Goal: Communication & Community: Connect with others

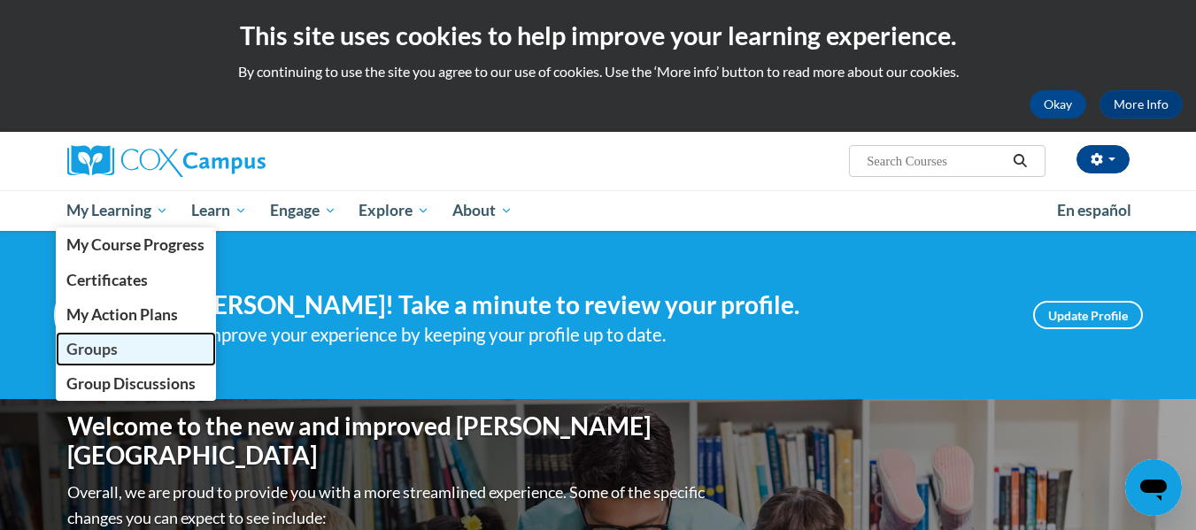
click at [92, 345] on span "Groups" at bounding box center [91, 349] width 51 height 19
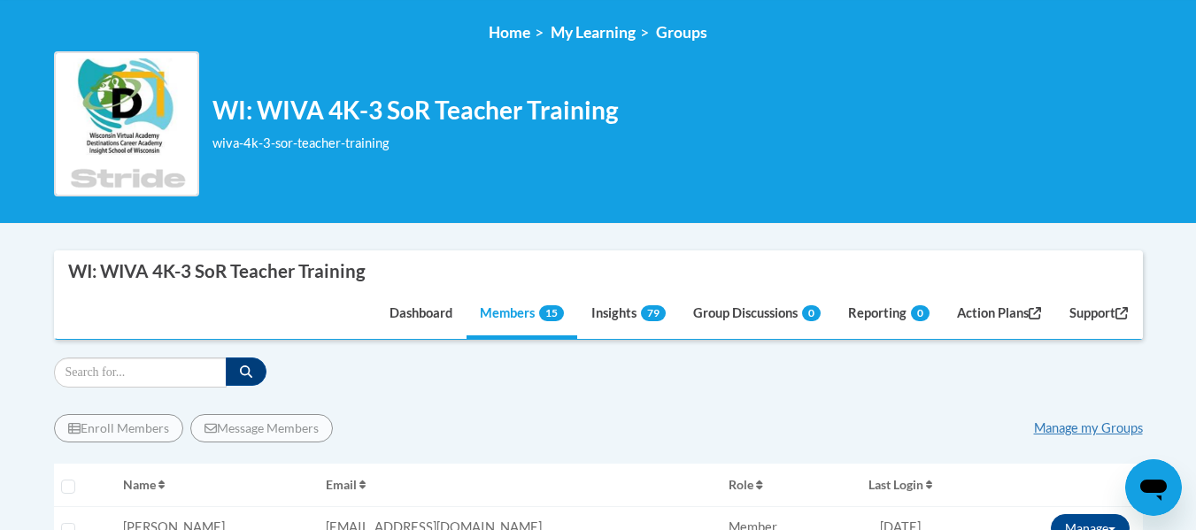
scroll to position [265, 0]
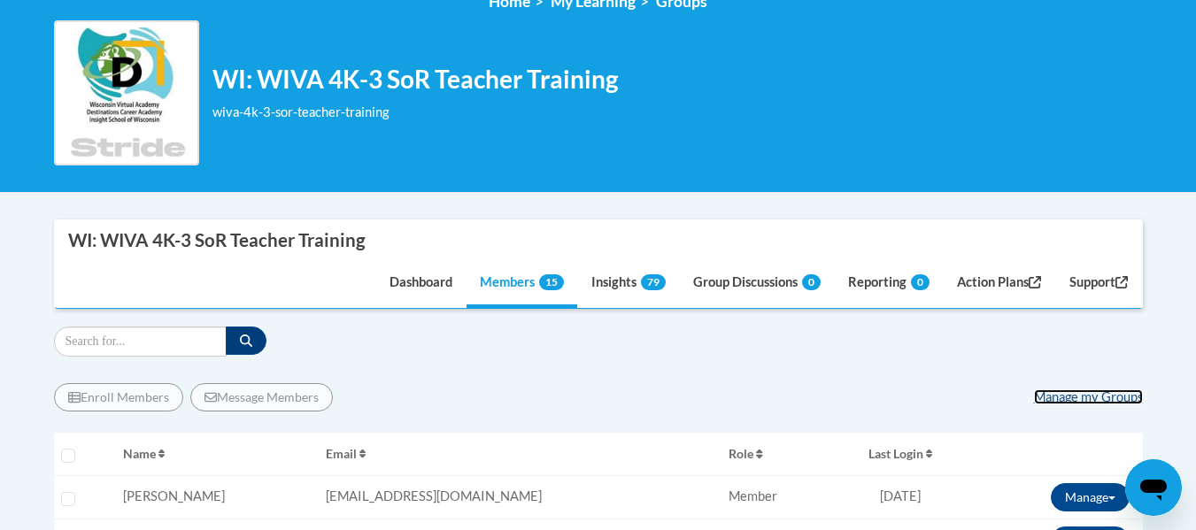
click at [1057, 396] on link "Manage my Groups" at bounding box center [1088, 396] width 109 height 15
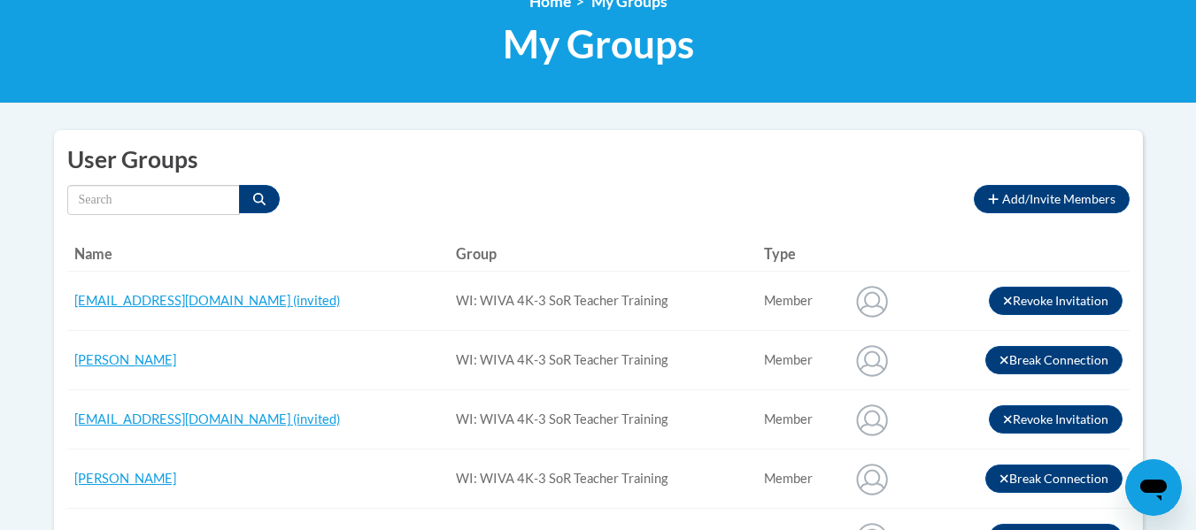
scroll to position [177, 0]
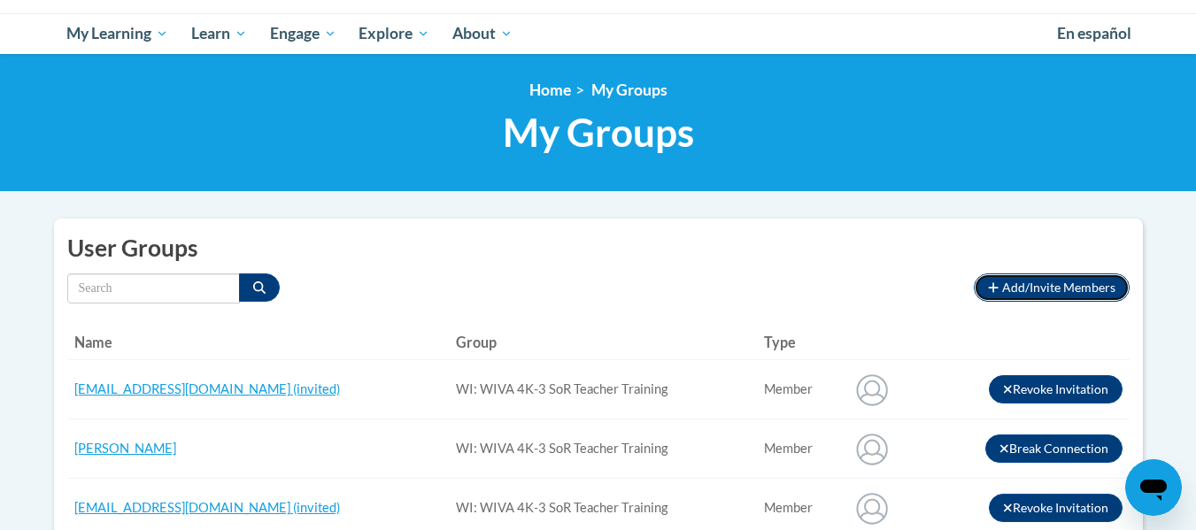
click at [1042, 291] on span "Add/Invite Members" at bounding box center [1058, 287] width 113 height 15
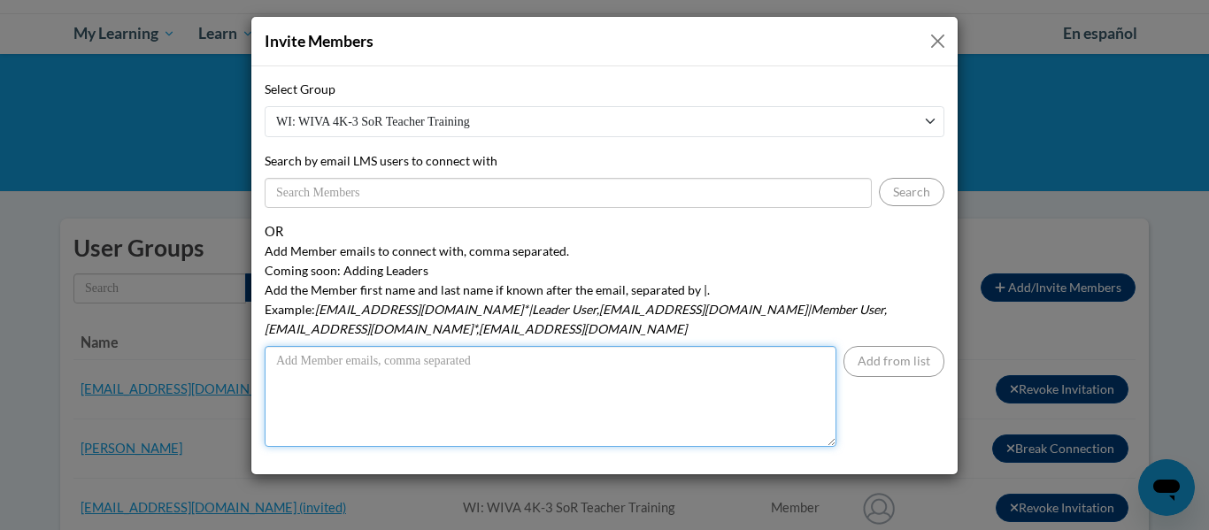
click at [292, 359] on textarea "Add Member emails to connect with, comma separated. Coming soon: Adding Leaders…" at bounding box center [551, 396] width 572 height 101
type textarea "[EMAIL_ADDRESS][DOMAIN_NAME]"
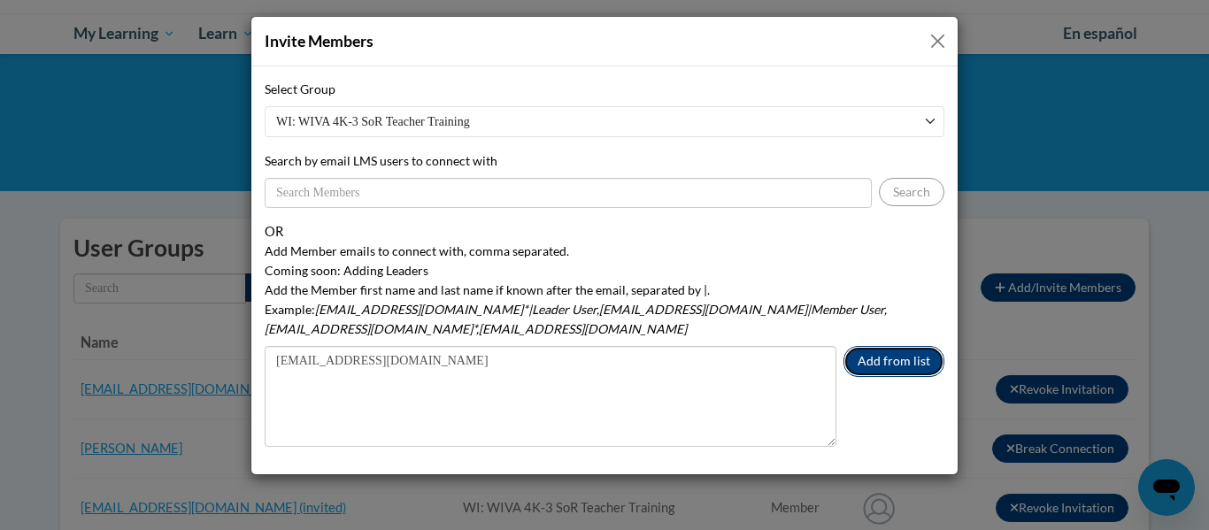
click at [904, 350] on button "Add from list" at bounding box center [893, 361] width 101 height 31
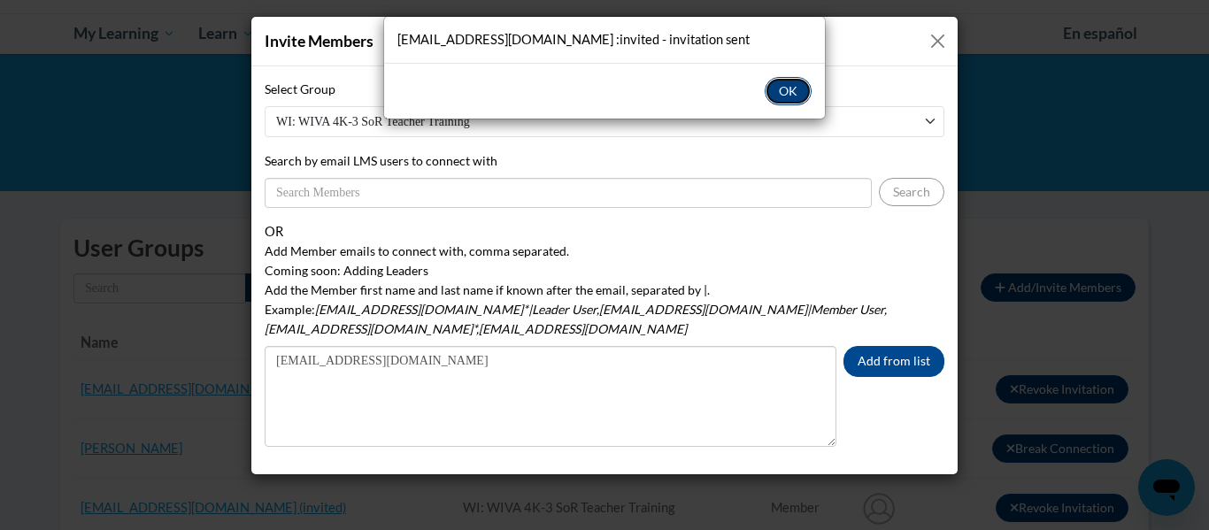
click at [781, 88] on button "OK" at bounding box center [788, 91] width 47 height 28
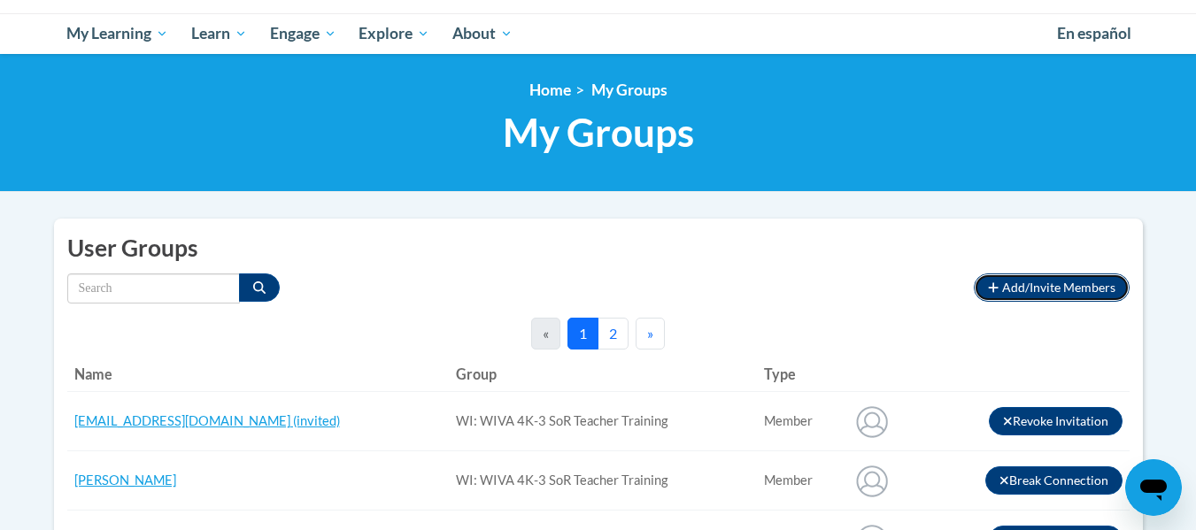
click at [1053, 281] on span "Add/Invite Members" at bounding box center [1058, 287] width 113 height 15
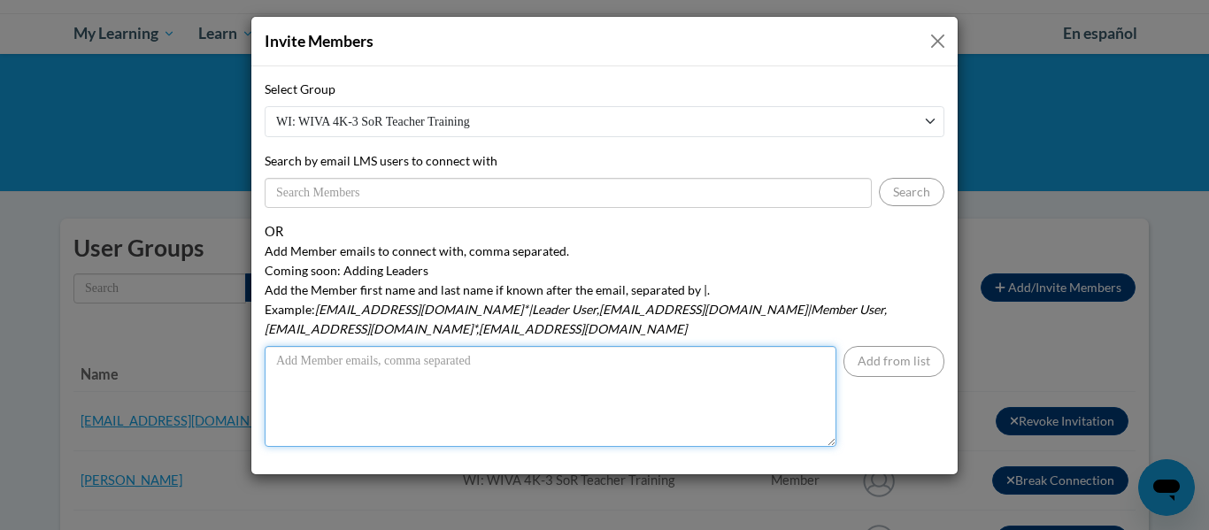
click at [314, 346] on textarea "Add Member emails to connect with, comma separated. Coming soon: Adding Leaders…" at bounding box center [551, 396] width 572 height 101
type textarea "[EMAIL_ADDRESS][DOMAIN_NAME]"
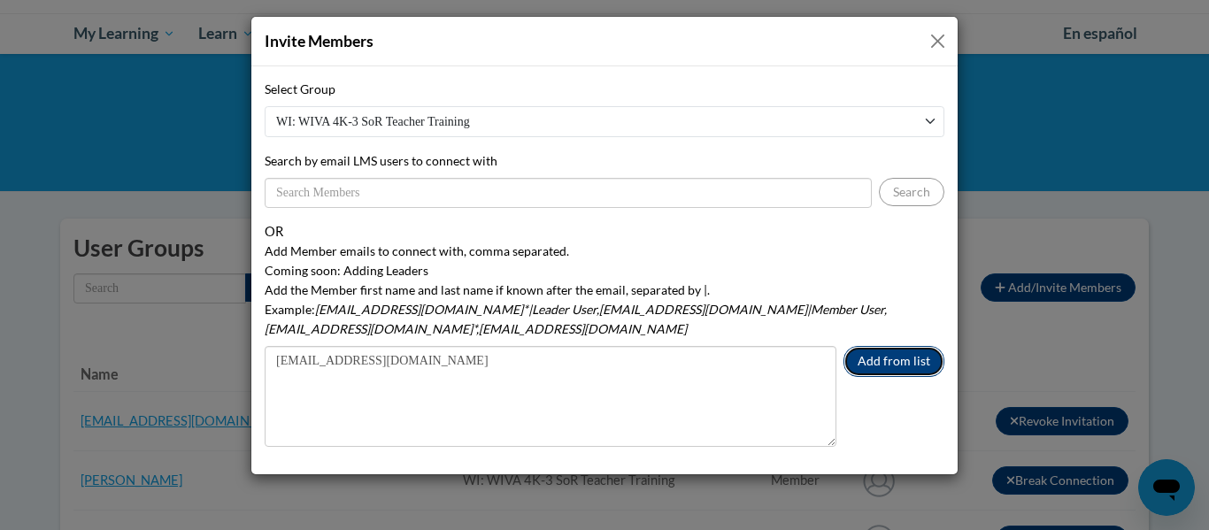
click at [878, 346] on button "Add from list" at bounding box center [893, 361] width 101 height 31
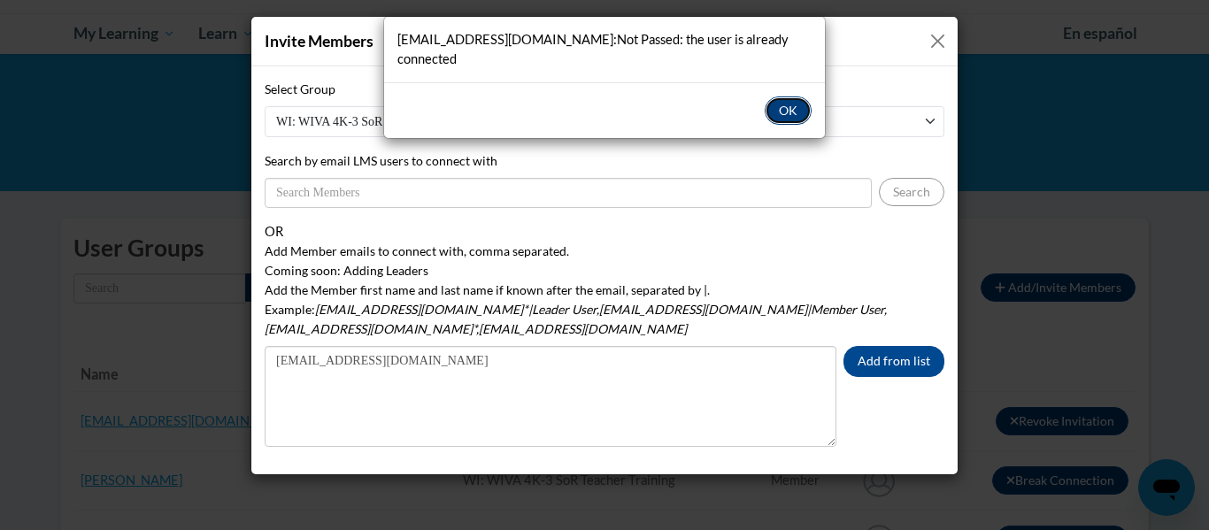
click at [793, 96] on button "OK" at bounding box center [788, 110] width 47 height 28
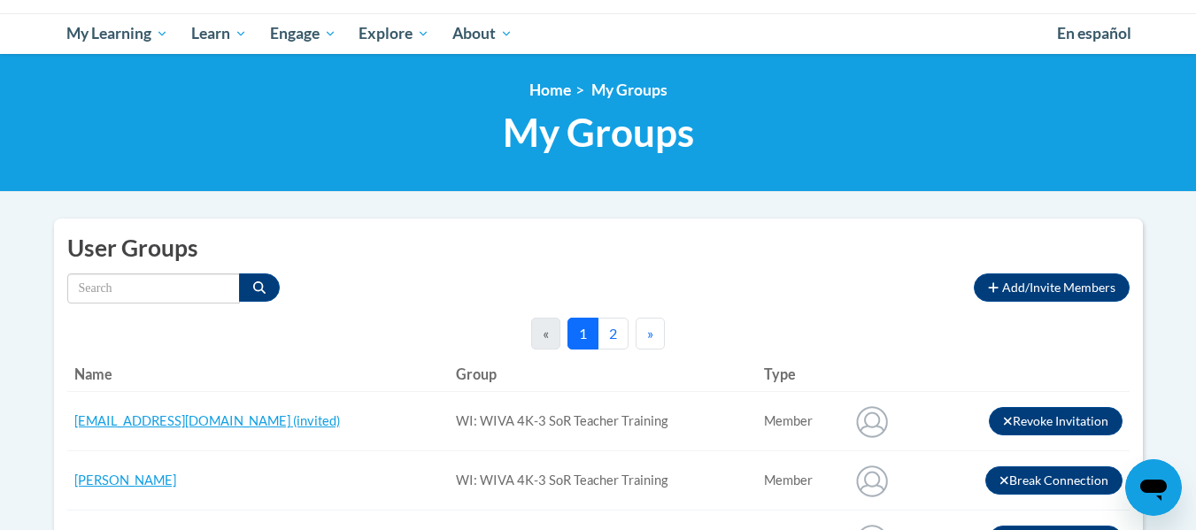
click at [611, 328] on button "2" at bounding box center [612, 334] width 31 height 32
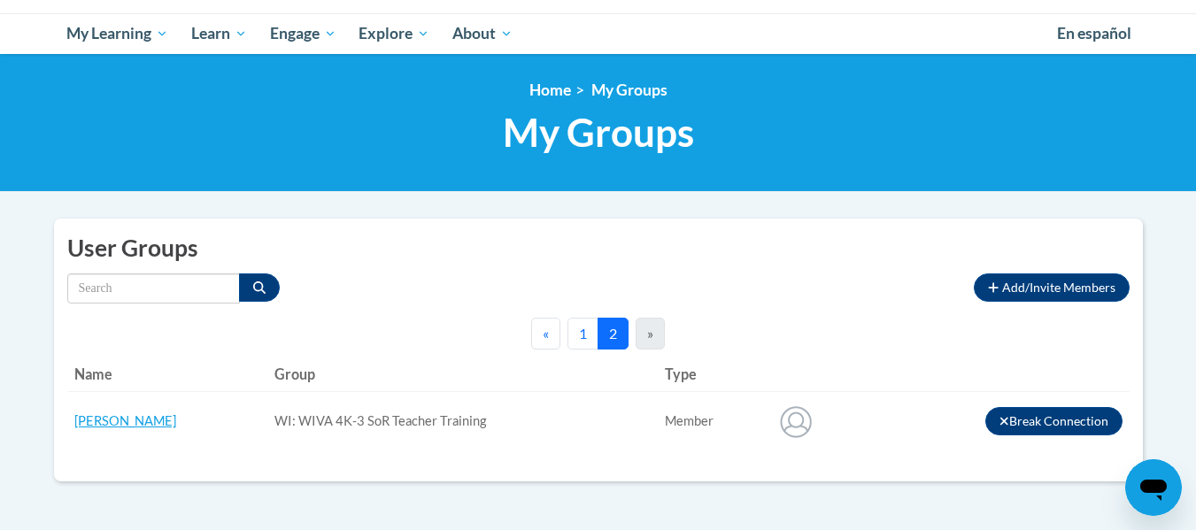
click at [592, 339] on button "1" at bounding box center [582, 334] width 31 height 32
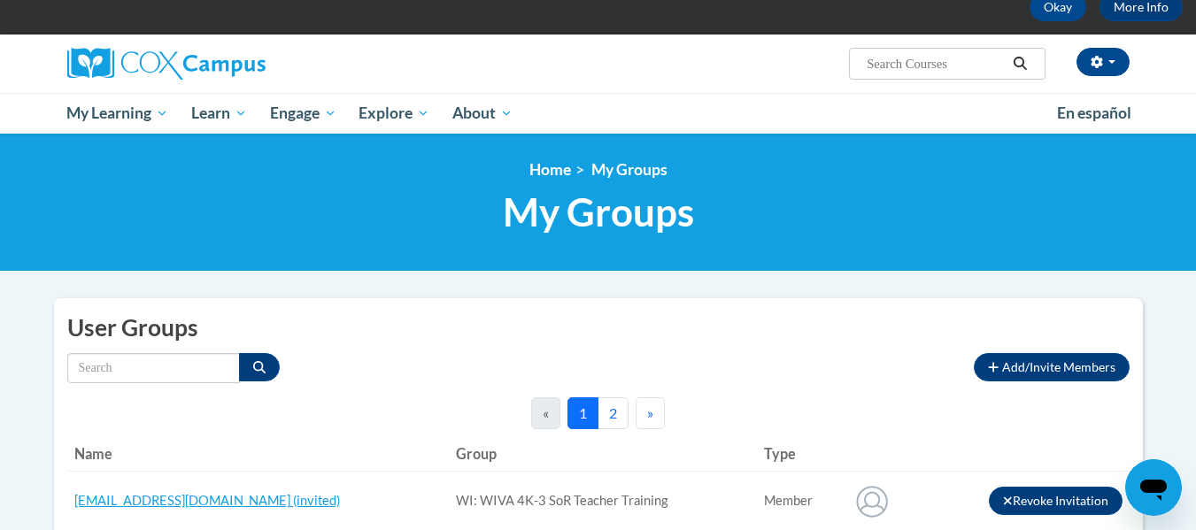
scroll to position [0, 0]
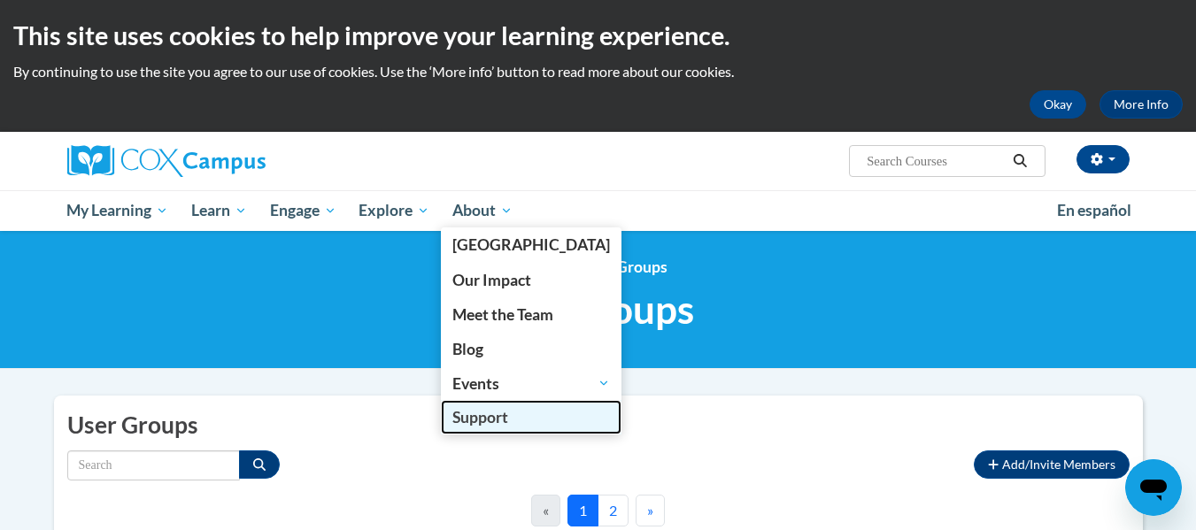
click at [479, 413] on span "Support" at bounding box center [480, 417] width 56 height 19
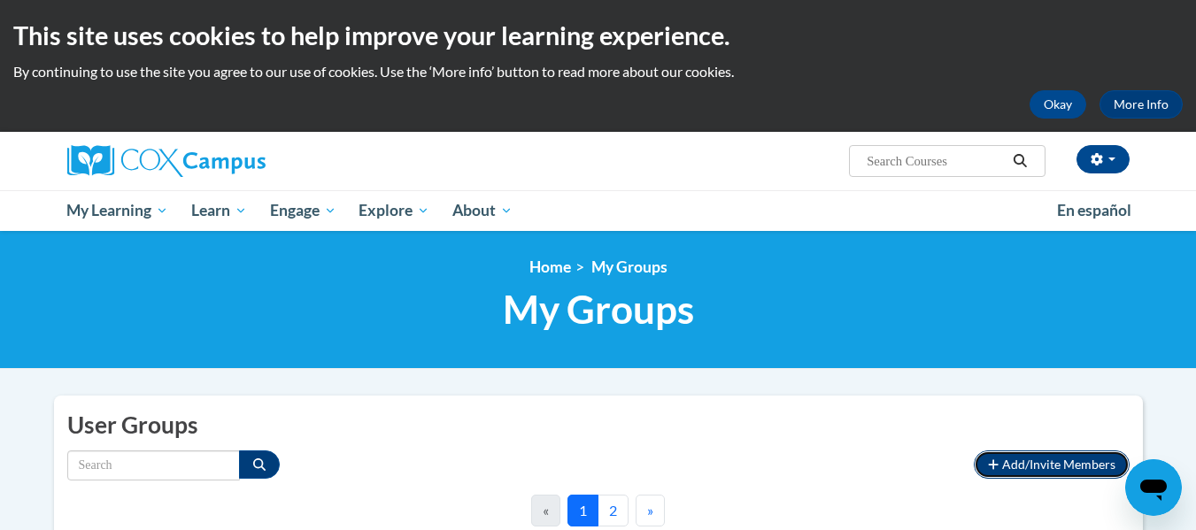
click at [1022, 466] on span "Add/Invite Members" at bounding box center [1058, 464] width 113 height 15
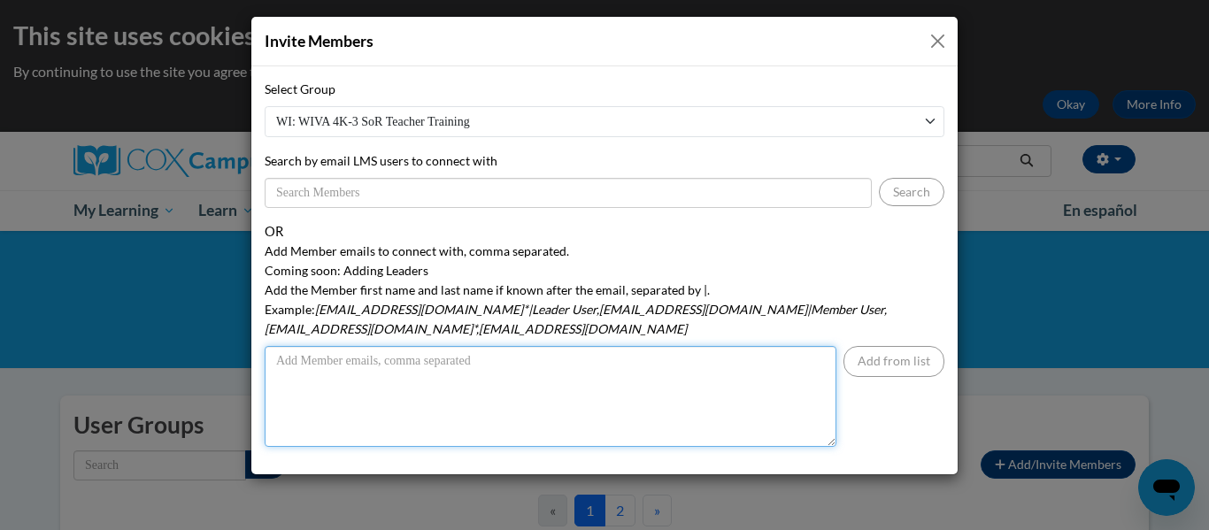
click at [318, 359] on textarea "Add Member emails to connect with, comma separated. Coming soon: Adding Leaders…" at bounding box center [551, 396] width 572 height 101
type textarea "[EMAIL_ADDRESS][DOMAIN_NAME]"
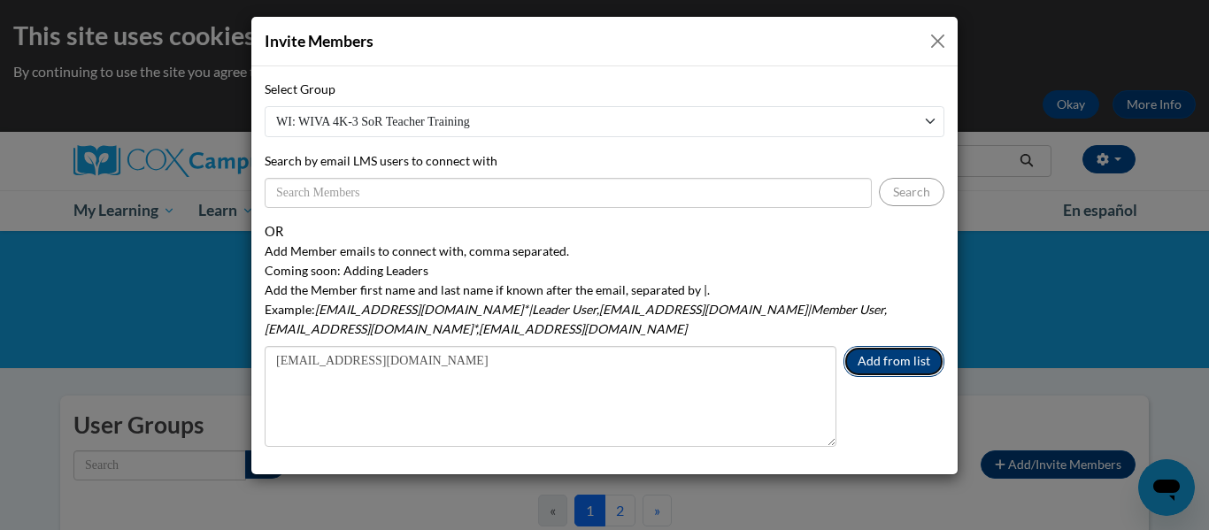
click at [891, 346] on button "Add from list" at bounding box center [893, 361] width 101 height 31
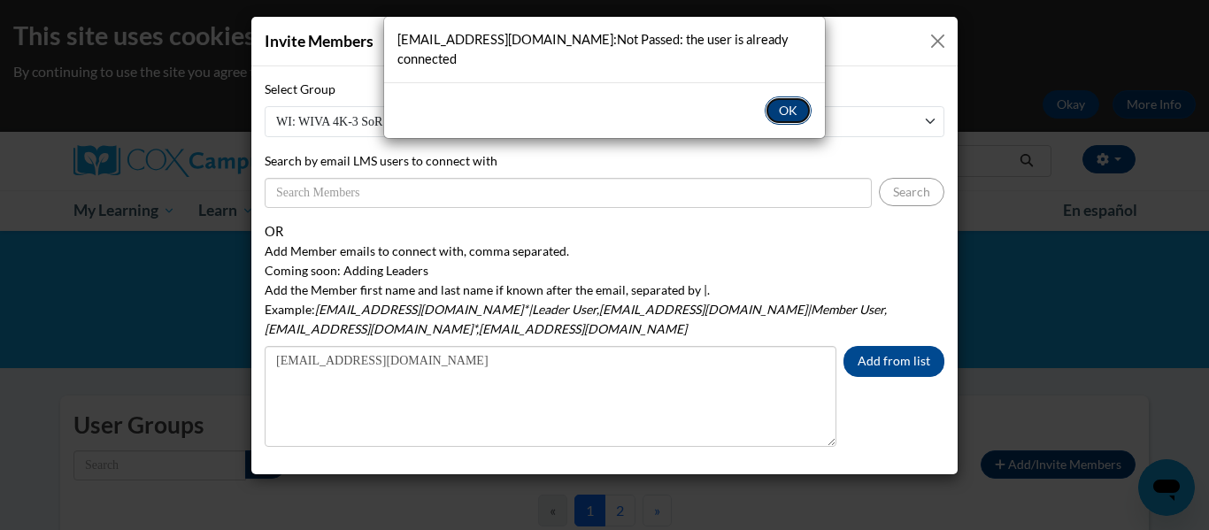
click at [791, 96] on button "OK" at bounding box center [788, 110] width 47 height 28
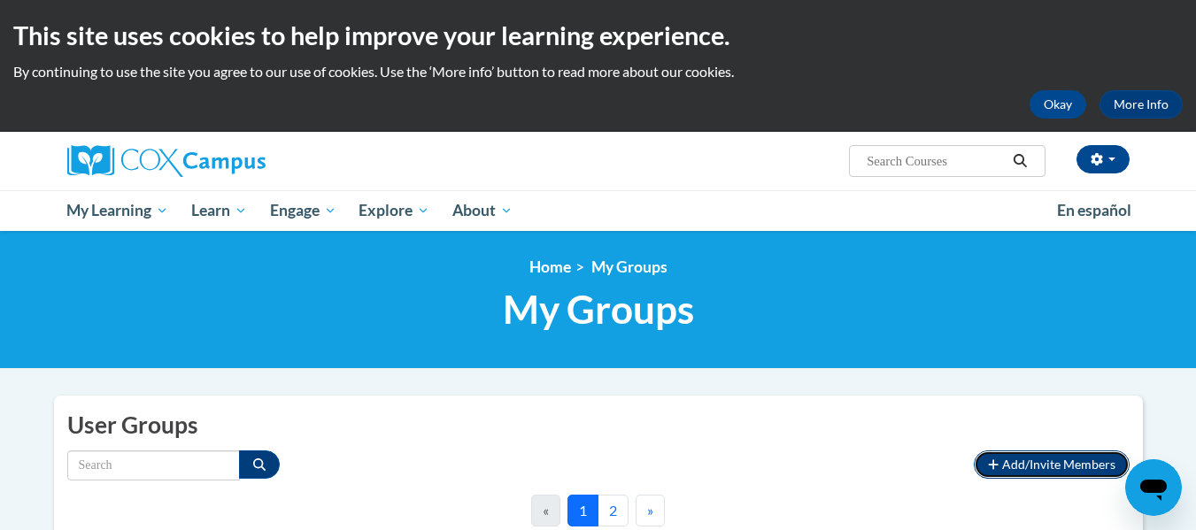
click at [1051, 464] on span "Add/Invite Members" at bounding box center [1058, 464] width 113 height 15
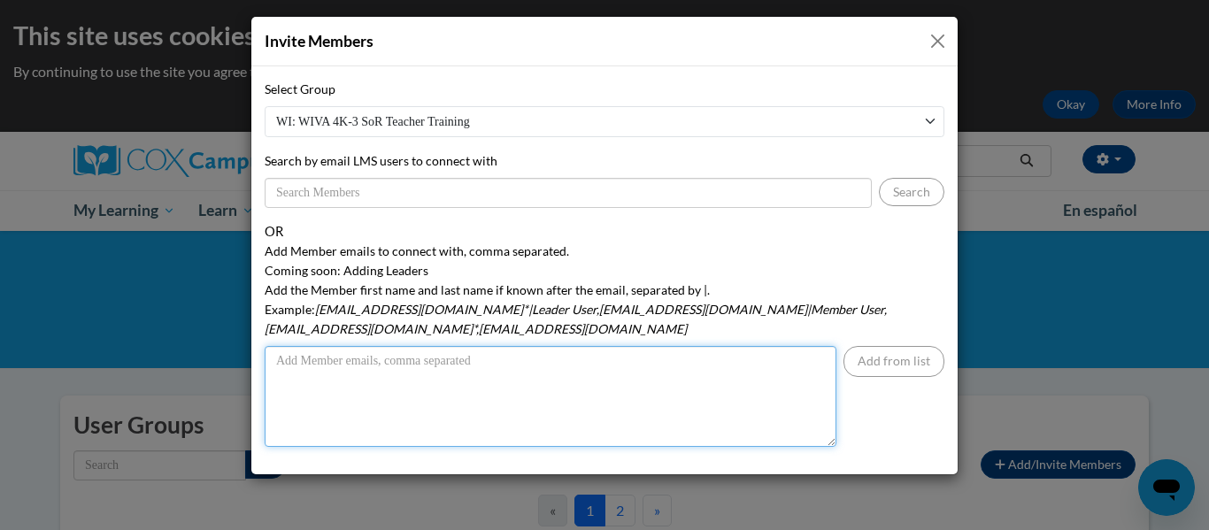
click at [303, 346] on textarea "Add Member emails to connect with, comma separated. Coming soon: Adding Leaders…" at bounding box center [551, 396] width 572 height 101
type textarea "[EMAIL_ADDRESS][DOMAIN_NAME]"
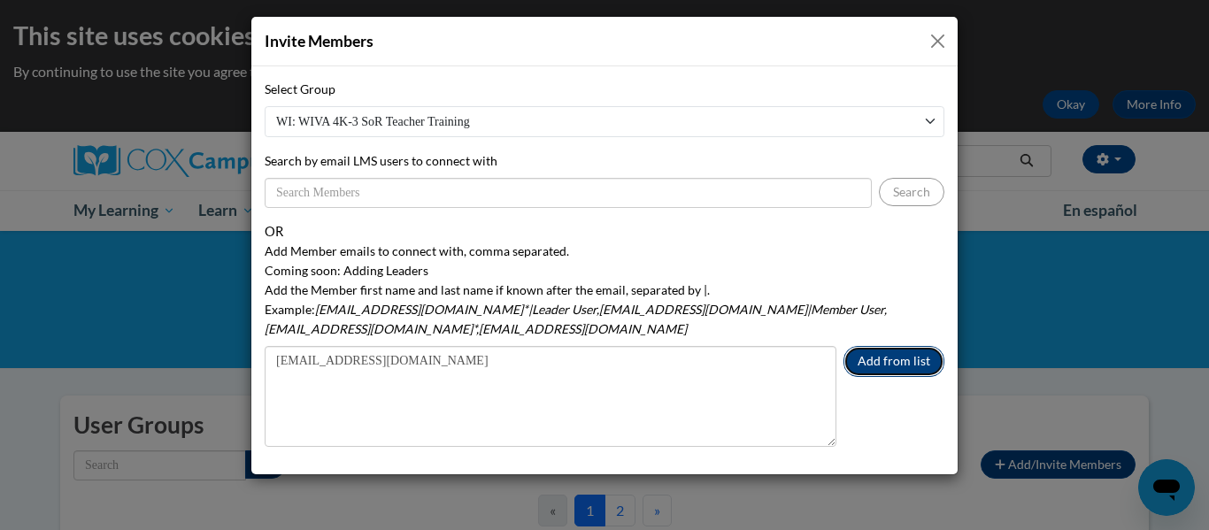
click at [889, 346] on button "Add from list" at bounding box center [893, 361] width 101 height 31
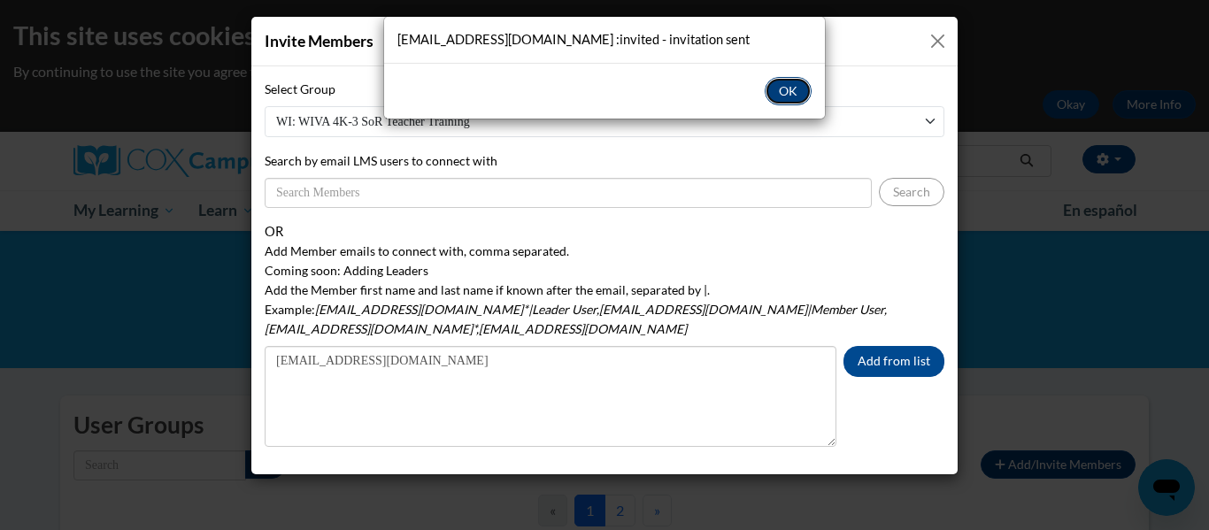
click at [786, 87] on button "OK" at bounding box center [788, 91] width 47 height 28
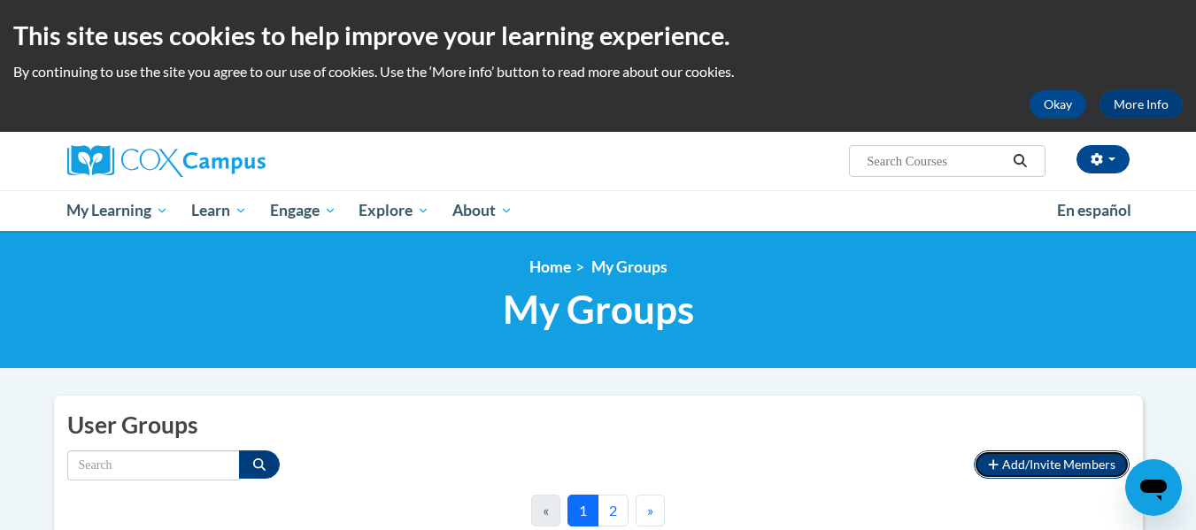
click at [1043, 458] on span "Add/Invite Members" at bounding box center [1058, 464] width 113 height 15
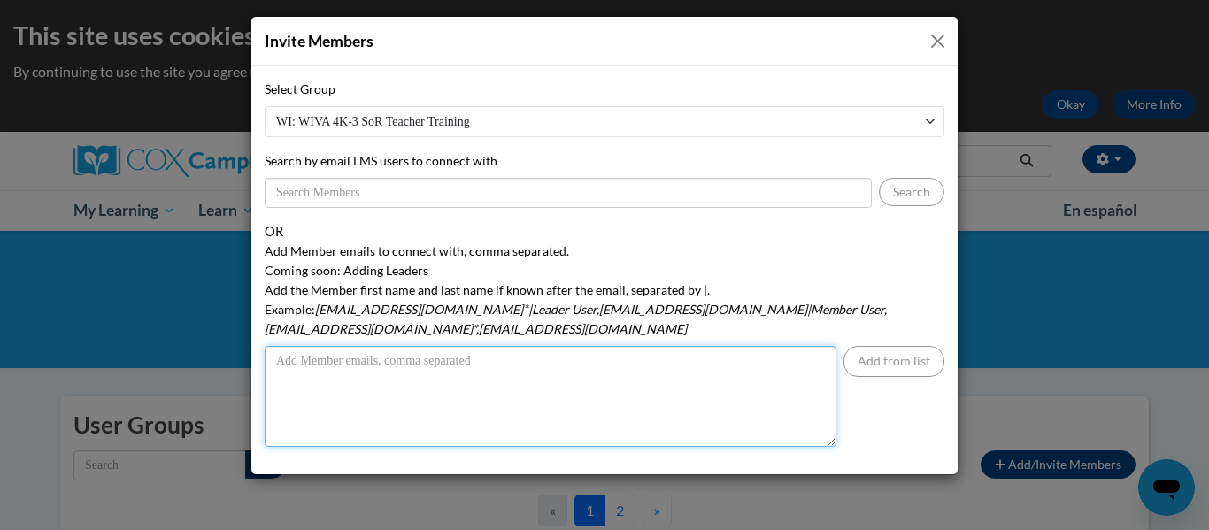
click at [329, 346] on textarea "Add Member emails to connect with, comma separated. Coming soon: Adding Leaders…" at bounding box center [551, 396] width 572 height 101
type textarea "[EMAIL_ADDRESS][DOMAIN_NAME]"
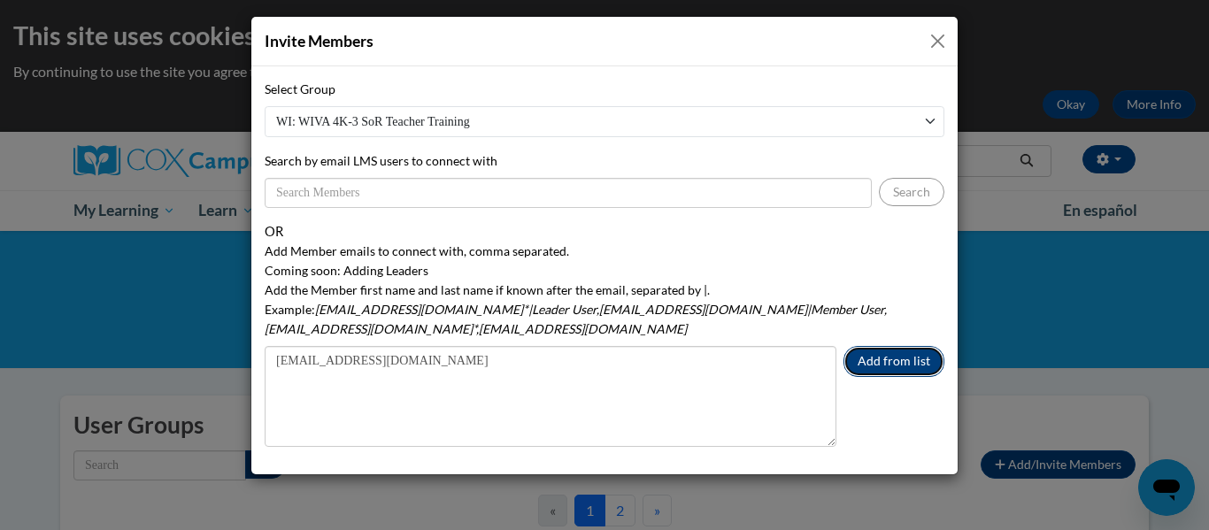
click at [910, 346] on button "Add from list" at bounding box center [893, 361] width 101 height 31
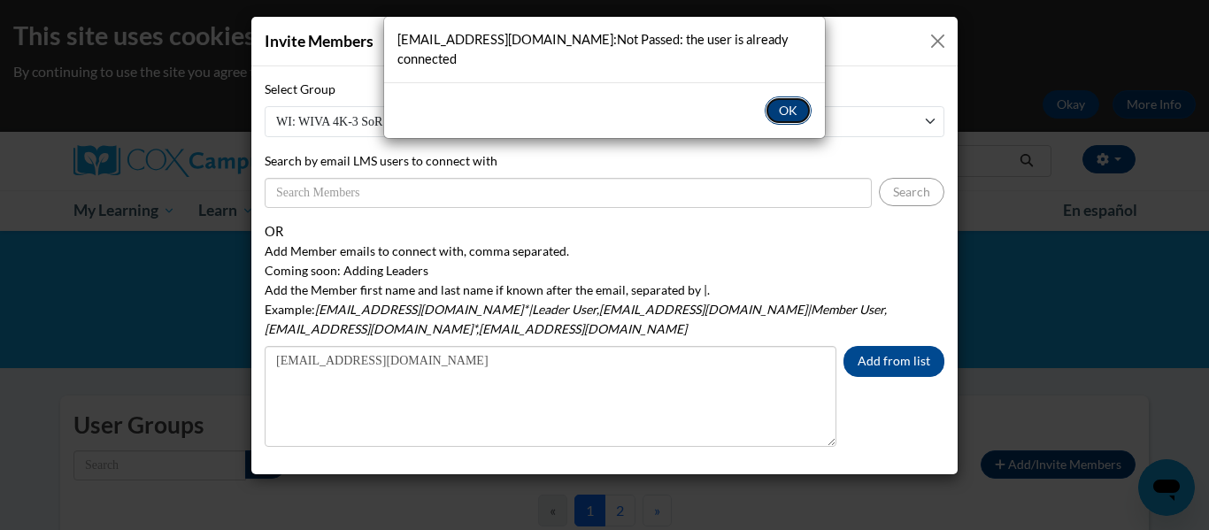
click at [782, 96] on button "OK" at bounding box center [788, 110] width 47 height 28
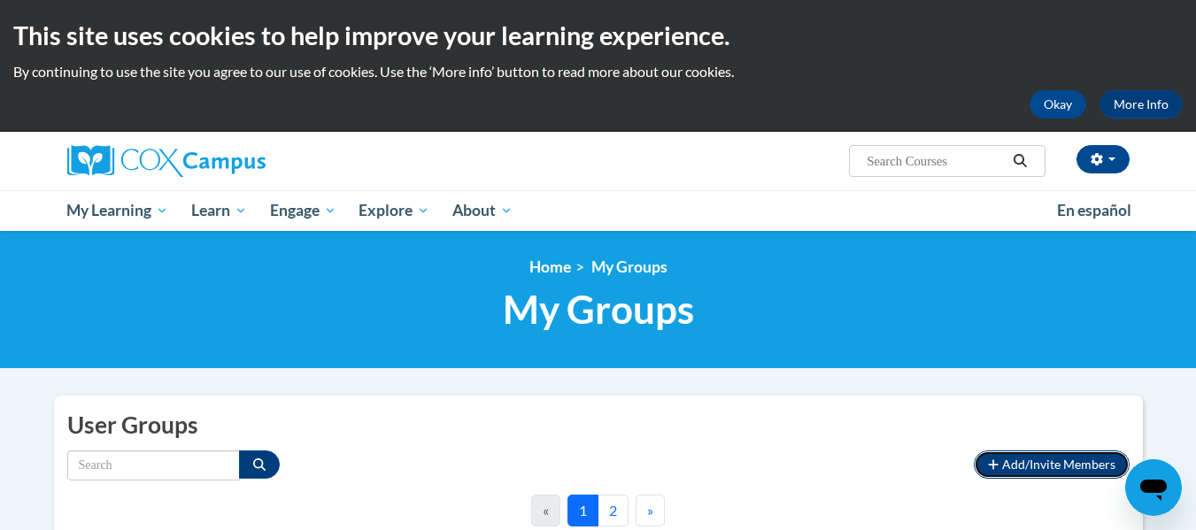
click at [1061, 459] on span "Add/Invite Members" at bounding box center [1058, 464] width 113 height 15
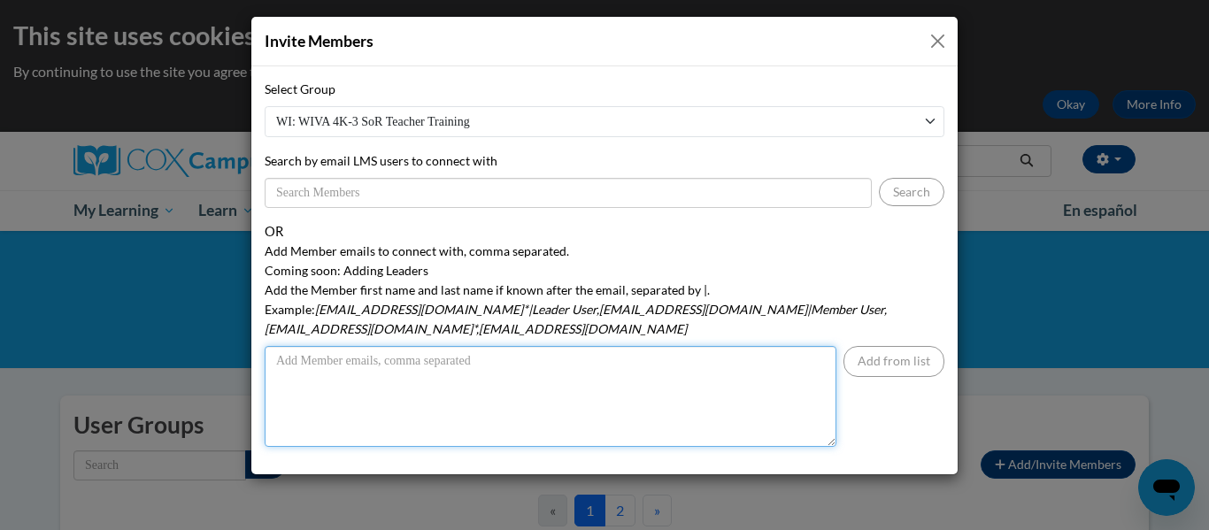
click at [297, 355] on textarea "Add Member emails to connect with, comma separated. Coming soon: Adding Leaders…" at bounding box center [551, 396] width 572 height 101
type textarea "a"
type textarea "[EMAIL_ADDRESS][DOMAIN_NAME]"
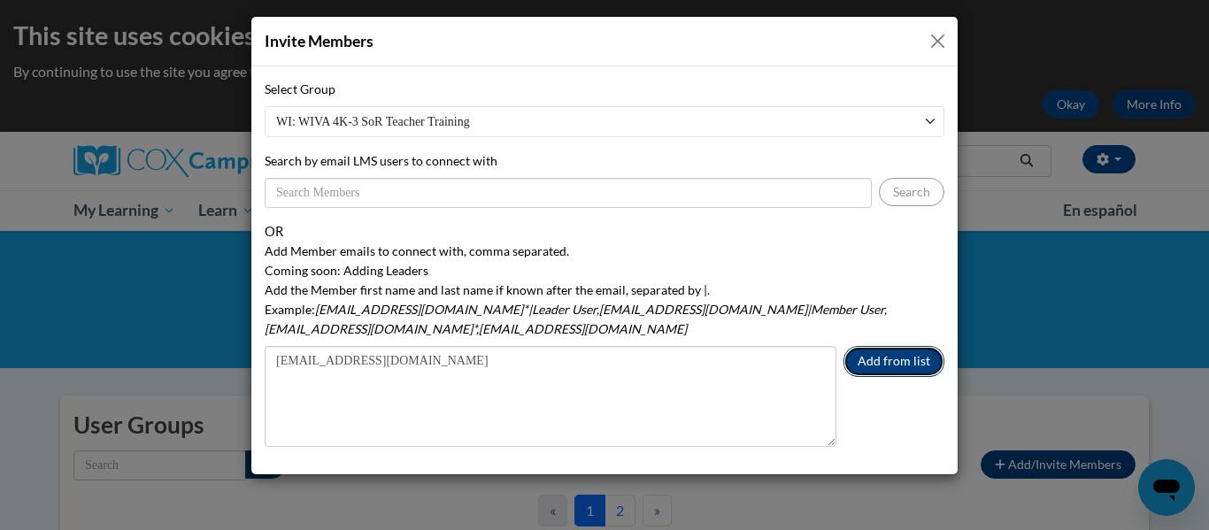
click at [896, 346] on button "Add from list" at bounding box center [893, 361] width 101 height 31
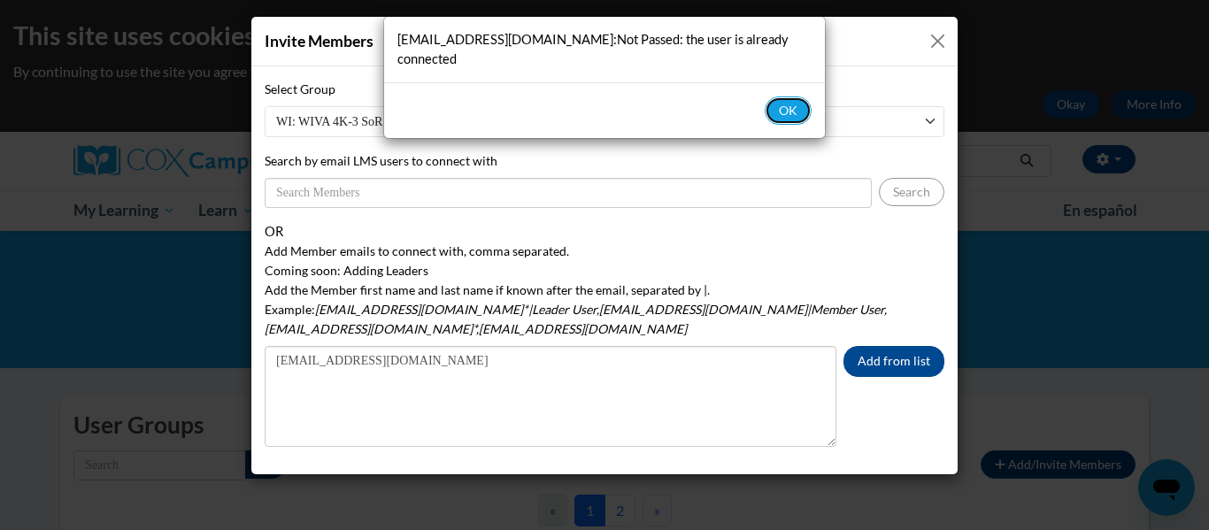
drag, startPoint x: 804, startPoint y: 88, endPoint x: 358, endPoint y: 112, distance: 447.5
click at [804, 96] on button "OK" at bounding box center [788, 110] width 47 height 28
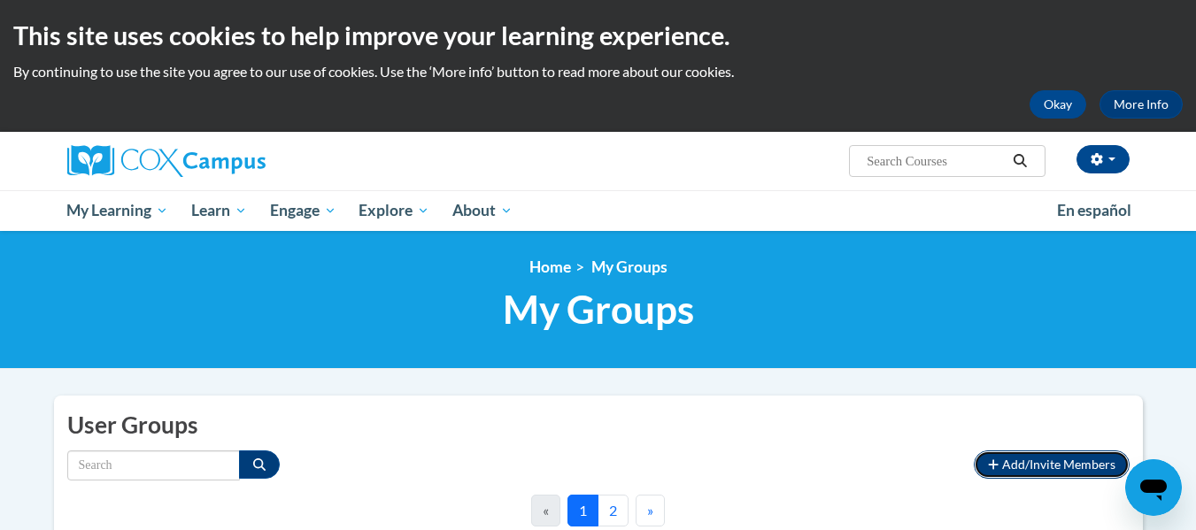
click at [1050, 466] on span "Add/Invite Members" at bounding box center [1058, 464] width 113 height 15
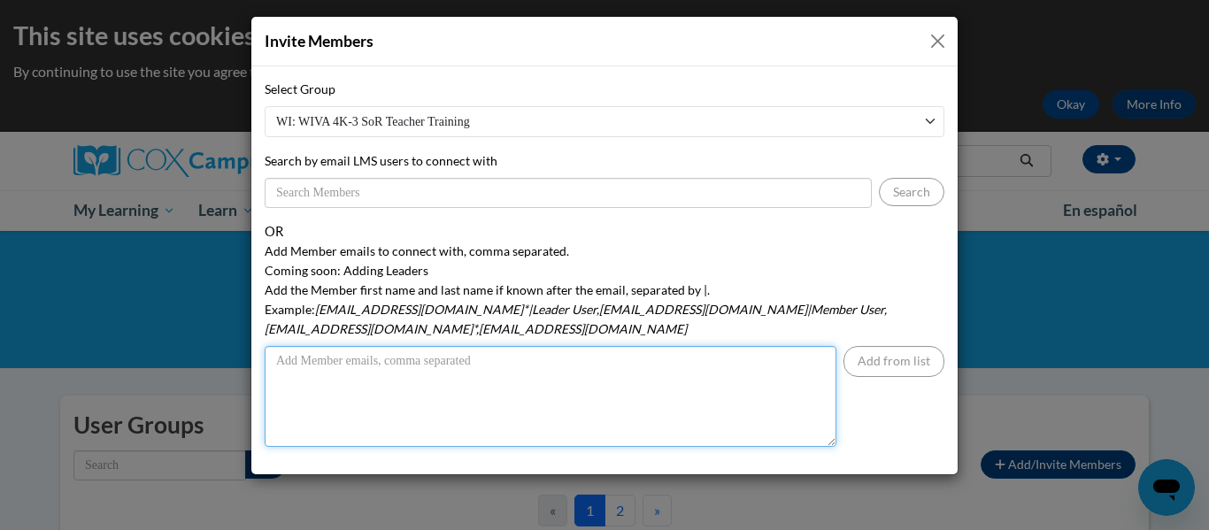
click at [303, 346] on textarea "Add Member emails to connect with, comma separated. Coming soon: Adding Leaders…" at bounding box center [551, 396] width 572 height 101
type textarea "[EMAIL_ADDRESS][DOMAIN_NAME]"
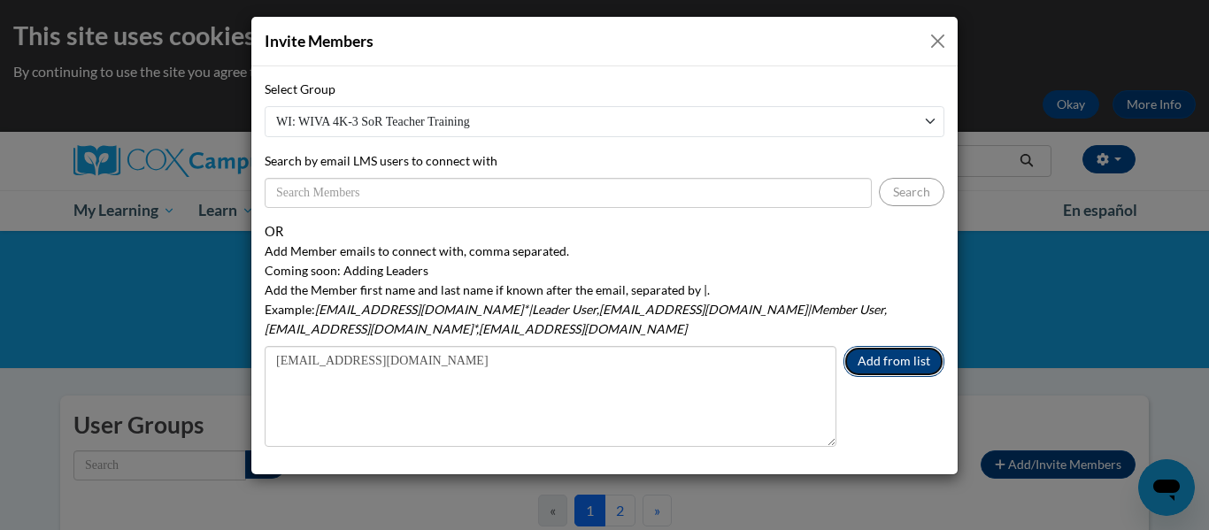
click at [894, 346] on button "Add from list" at bounding box center [893, 361] width 101 height 31
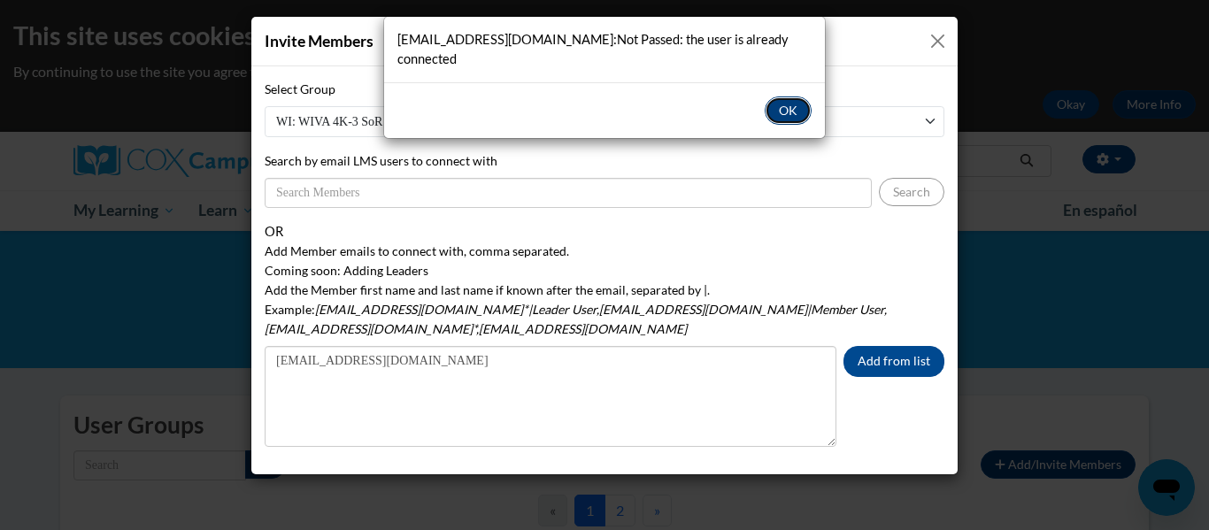
click at [782, 96] on button "OK" at bounding box center [788, 110] width 47 height 28
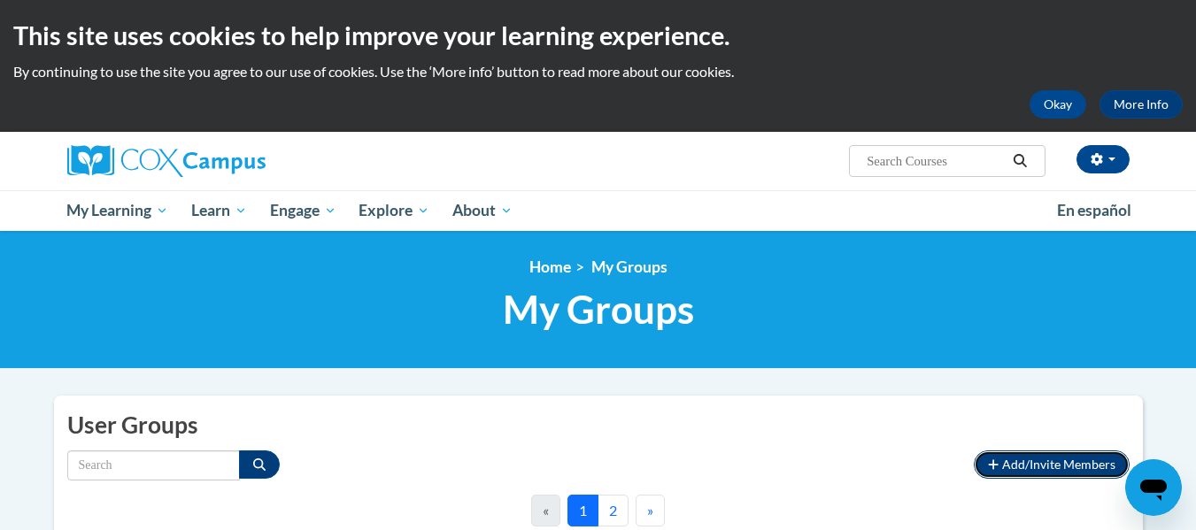
click at [1050, 454] on button "Add/Invite Members" at bounding box center [1050, 464] width 155 height 28
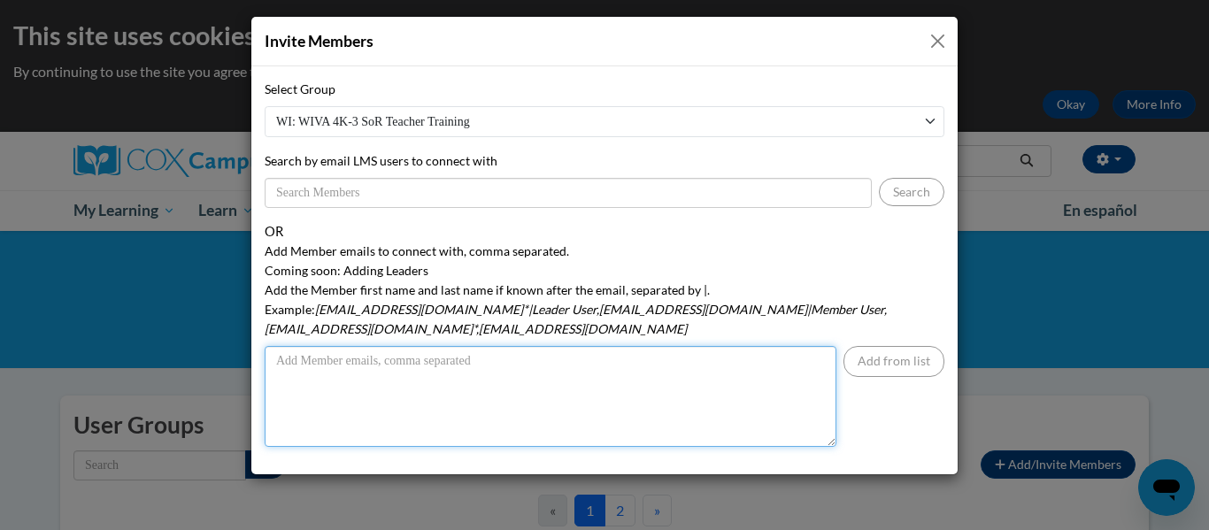
click at [330, 365] on textarea "Add Member emails to connect with, comma separated. Coming soon: Adding Leaders…" at bounding box center [551, 396] width 572 height 101
type textarea "[EMAIL_ADDRESS][DOMAIN_NAME]"
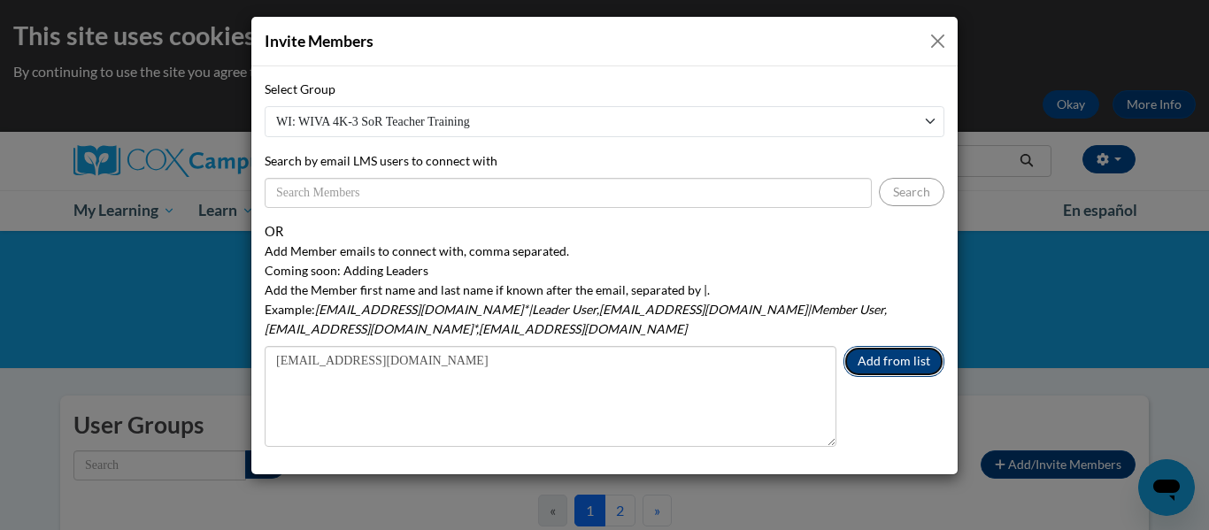
click at [909, 346] on button "Add from list" at bounding box center [893, 361] width 101 height 31
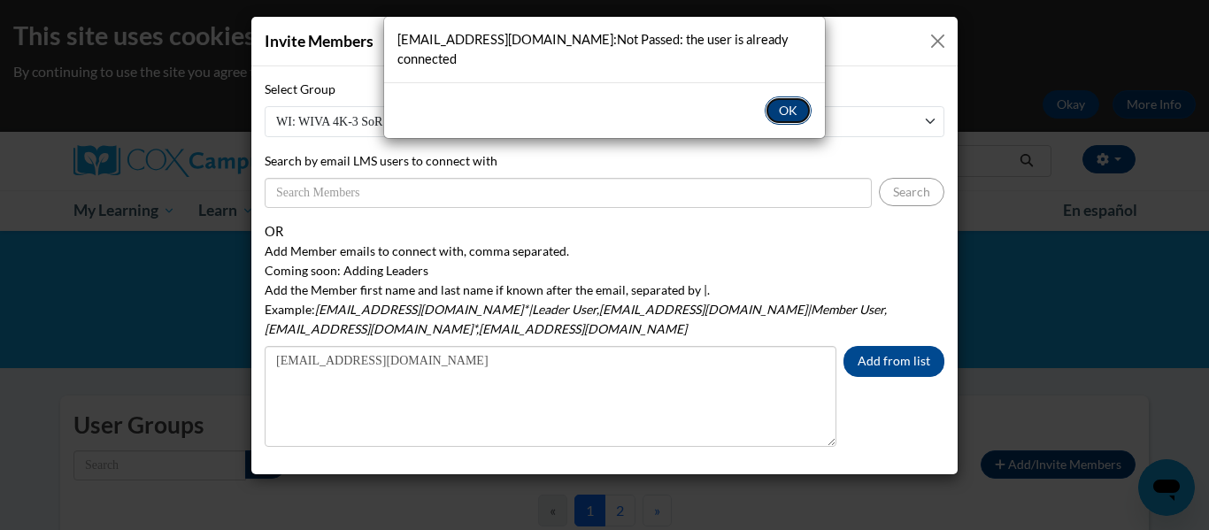
click at [788, 96] on button "OK" at bounding box center [788, 110] width 47 height 28
